Goal: Task Accomplishment & Management: Use online tool/utility

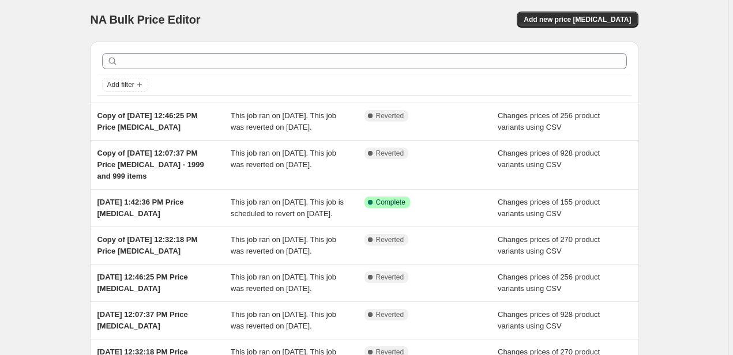
scroll to position [4, 0]
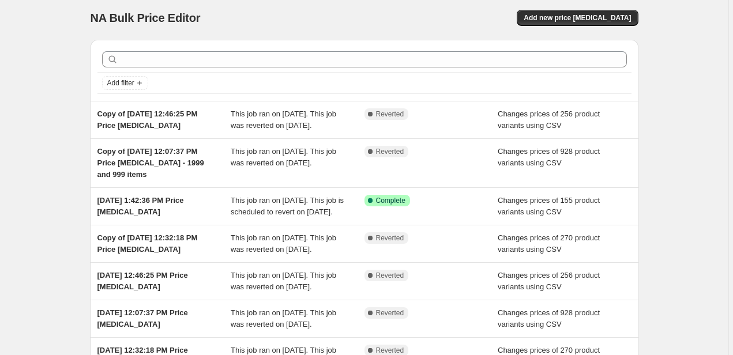
click at [587, 30] on div "NA Bulk Price Editor. This page is ready NA Bulk Price Editor Add new price [ME…" at bounding box center [364, 18] width 548 height 44
click at [572, 14] on span "Add new price [MEDICAL_DATA]" at bounding box center [576, 17] width 107 height 9
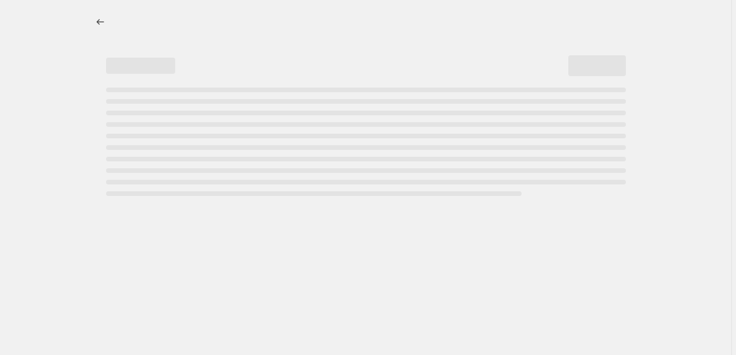
select select "percentage"
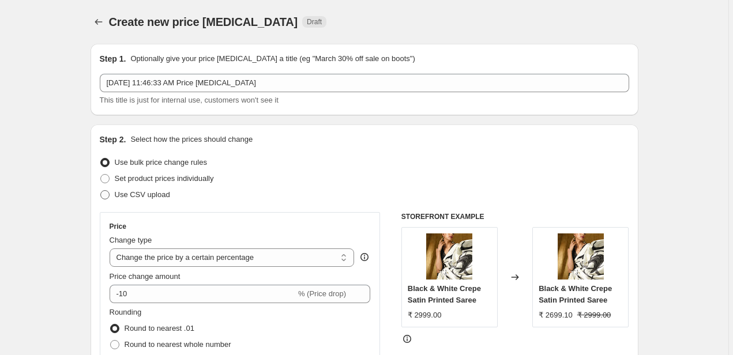
click at [135, 196] on span "Use CSV upload" at bounding box center [142, 194] width 55 height 9
click at [101, 191] on input "Use CSV upload" at bounding box center [100, 190] width 1 height 1
radio input "true"
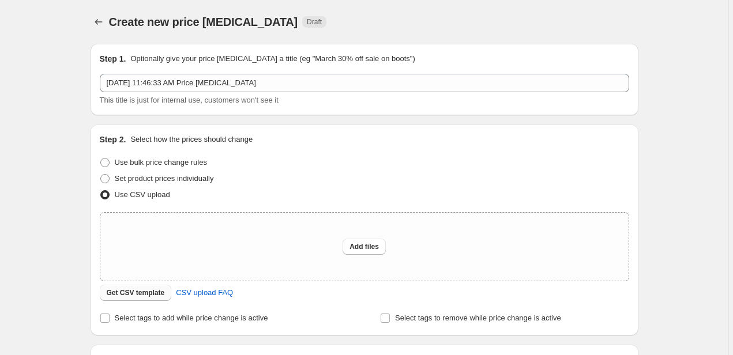
click at [135, 296] on span "Get CSV template" at bounding box center [136, 292] width 58 height 9
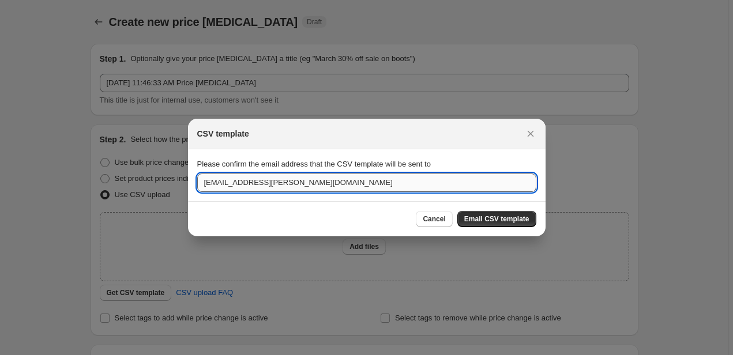
click at [359, 186] on input "[EMAIL_ADDRESS][PERSON_NAME][DOMAIN_NAME]" at bounding box center [366, 182] width 339 height 18
type input "h"
type input "[EMAIL_ADDRESS][PERSON_NAME][DOMAIN_NAME]"
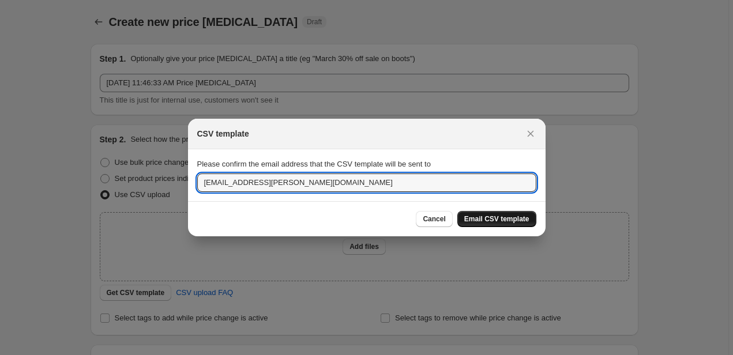
click at [492, 219] on span "Email CSV template" at bounding box center [496, 218] width 65 height 9
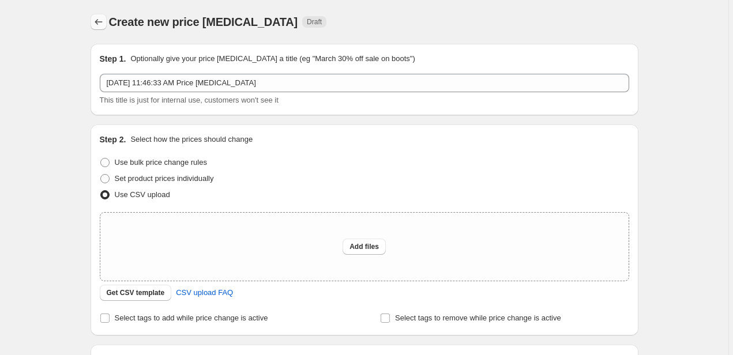
click at [100, 20] on icon "Price change jobs" at bounding box center [99, 22] width 12 height 12
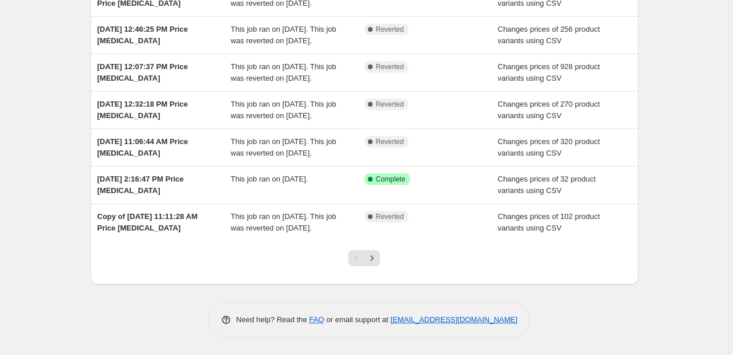
scroll to position [296, 0]
click at [373, 256] on icon "Next" at bounding box center [372, 258] width 12 height 12
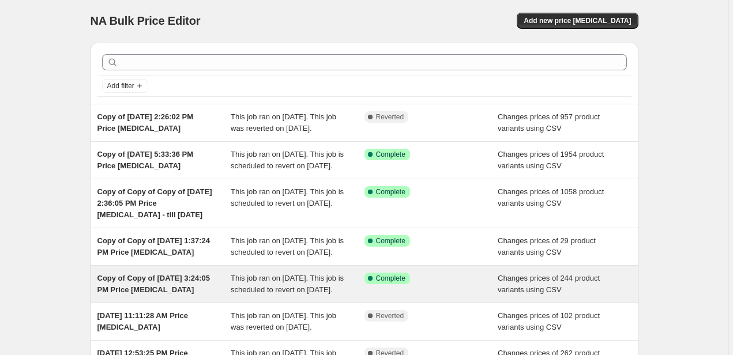
scroll to position [0, 0]
